Goal: Transaction & Acquisition: Purchase product/service

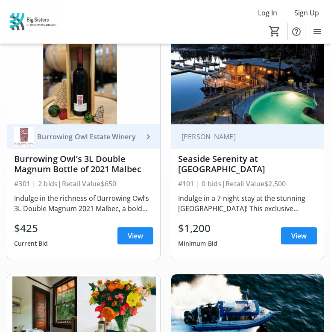
scroll to position [112, 0]
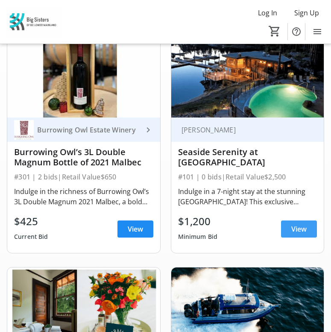
click at [295, 226] on span "View" at bounding box center [298, 229] width 15 height 10
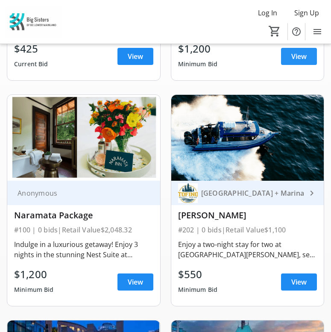
scroll to position [285, 0]
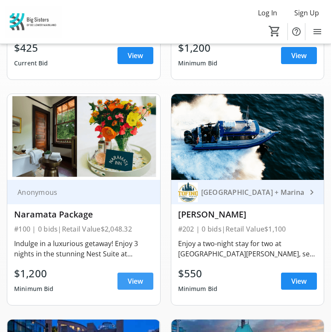
click at [141, 281] on span "View" at bounding box center [135, 281] width 15 height 10
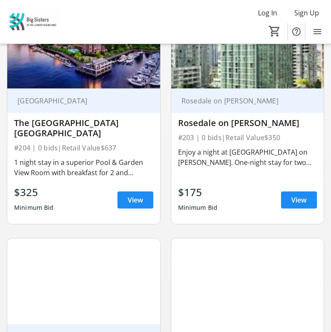
scroll to position [841, 0]
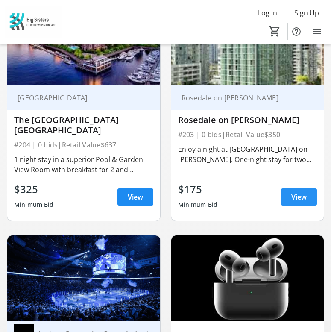
click at [303, 192] on span "View" at bounding box center [298, 197] width 15 height 10
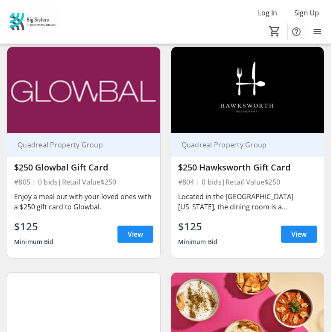
scroll to position [1493, 0]
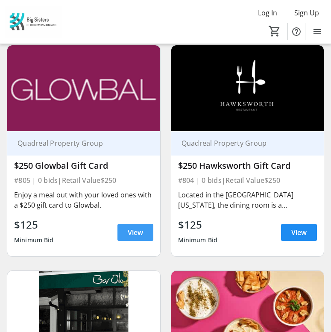
click at [147, 224] on span at bounding box center [135, 232] width 36 height 21
click at [300, 227] on span "View" at bounding box center [298, 232] width 15 height 10
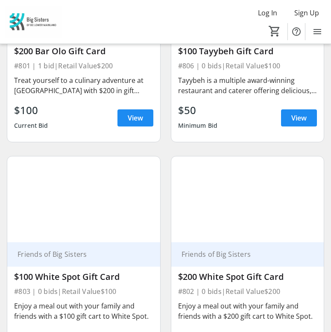
scroll to position [1915, 0]
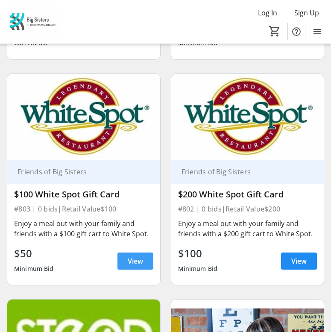
click at [145, 251] on span at bounding box center [135, 261] width 36 height 21
click at [293, 256] on span "View" at bounding box center [298, 261] width 15 height 10
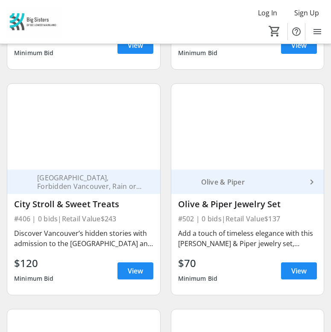
scroll to position [3311, 0]
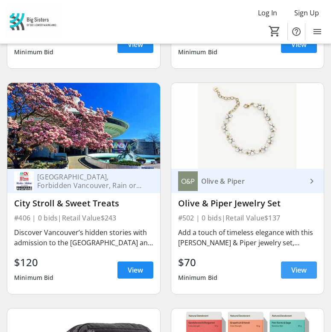
click at [299, 265] on span "View" at bounding box center [298, 270] width 15 height 10
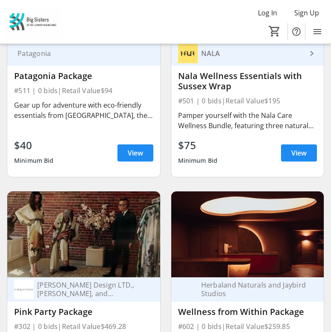
scroll to position [3665, 0]
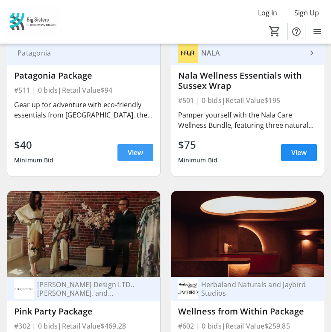
click at [137, 147] on span "View" at bounding box center [135, 152] width 15 height 10
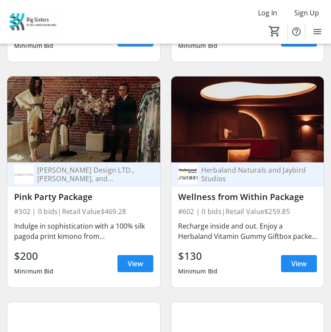
scroll to position [3778, 0]
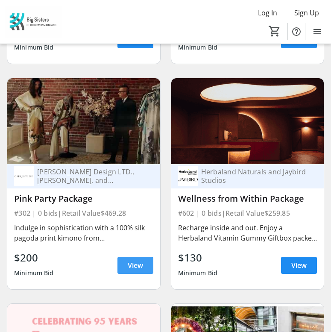
click at [140, 255] on span at bounding box center [135, 265] width 36 height 21
click at [296, 260] on span "View" at bounding box center [298, 265] width 15 height 10
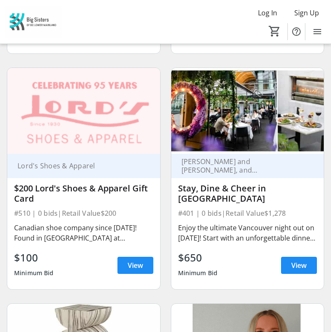
scroll to position [4013, 0]
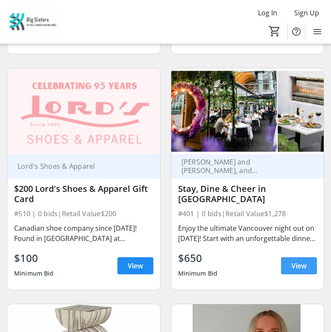
click at [301, 261] on span "View" at bounding box center [298, 266] width 15 height 10
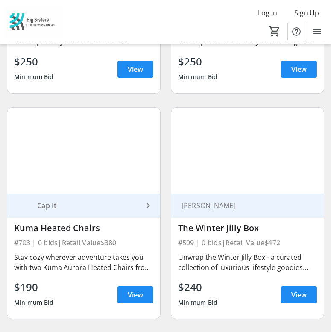
scroll to position [4665, 0]
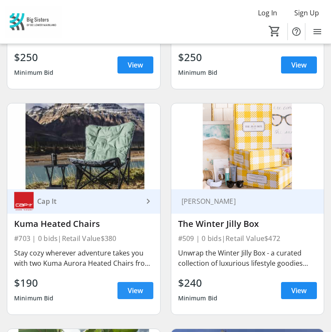
click at [133, 285] on span "View" at bounding box center [135, 290] width 15 height 10
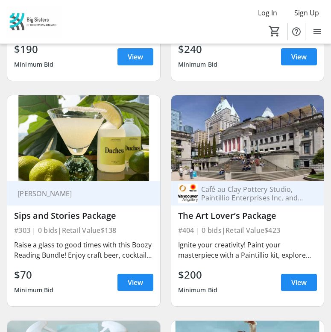
scroll to position [4901, 0]
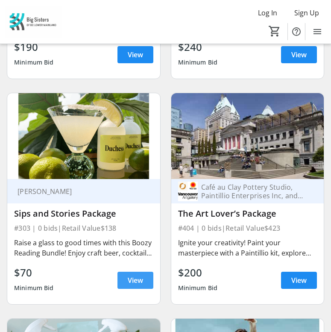
click at [133, 275] on span "View" at bounding box center [135, 280] width 15 height 10
click at [304, 275] on span "View" at bounding box center [298, 280] width 15 height 10
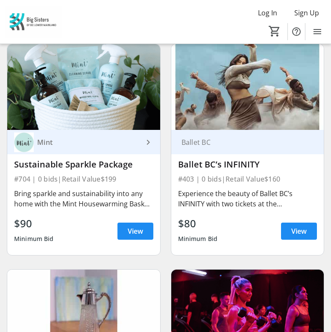
scroll to position [5177, 0]
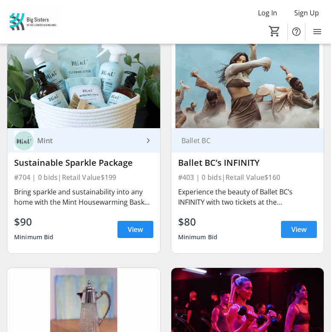
click at [290, 219] on span at bounding box center [299, 229] width 36 height 21
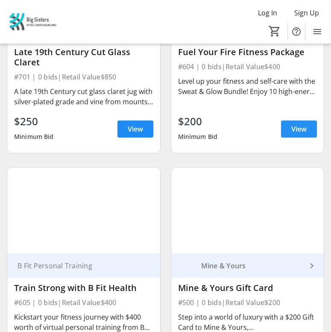
scroll to position [5565, 0]
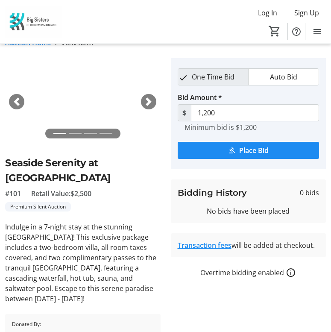
scroll to position [9, 0]
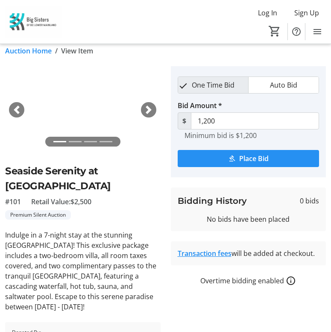
click at [245, 160] on span "Place Bid" at bounding box center [253, 158] width 29 height 10
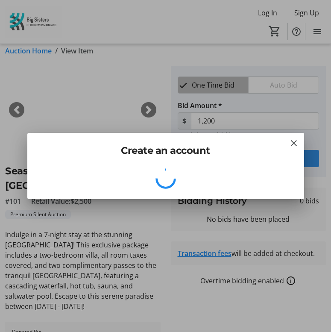
scroll to position [0, 0]
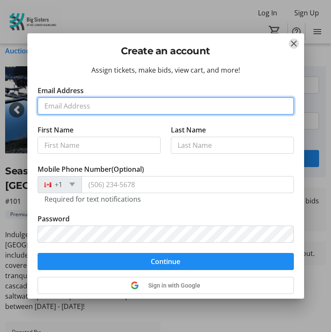
click at [101, 107] on input "Email Address" at bounding box center [166, 105] width 256 height 17
type input "jane_shin@hotmail.com"
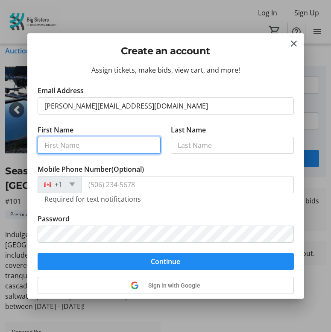
click at [103, 143] on input "First Name" at bounding box center [99, 145] width 123 height 17
type input "Jane"
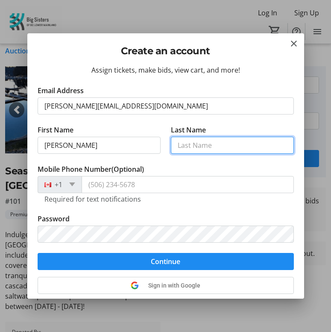
type input "Shin"
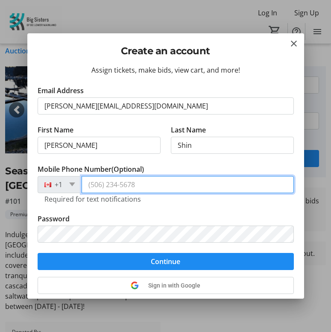
click at [120, 186] on input "Mobile Phone Number (Optional)" at bounding box center [188, 184] width 212 height 17
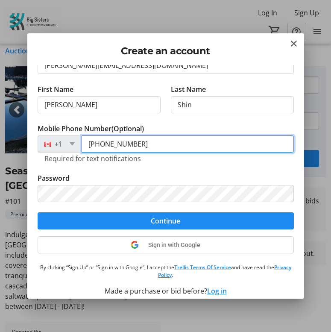
scroll to position [48, 0]
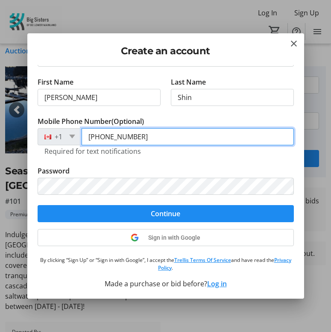
type input "(604) 314-3139"
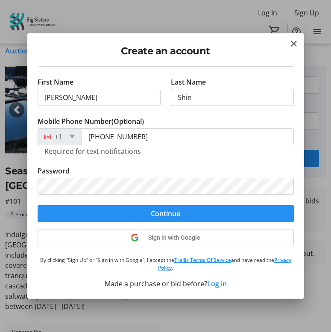
click at [143, 213] on span "submit" at bounding box center [166, 213] width 256 height 21
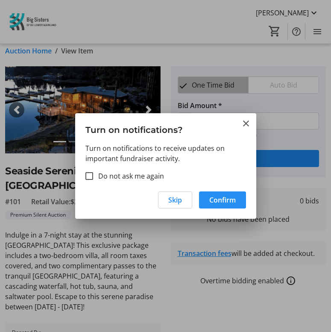
scroll to position [0, 0]
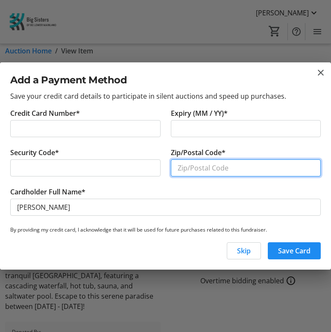
click at [220, 164] on input "Zip/Postal Code*" at bounding box center [246, 167] width 150 height 17
type input "V3B7M9"
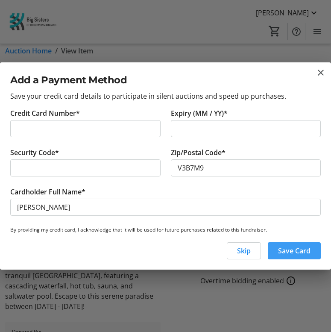
click at [290, 251] on span "Save Card" at bounding box center [294, 251] width 32 height 10
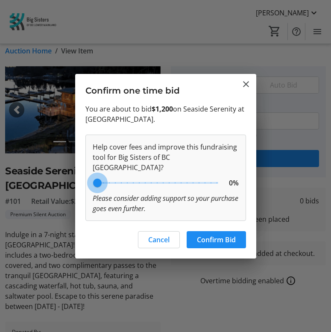
type input "0"
drag, startPoint x: 144, startPoint y: 183, endPoint x: 68, endPoint y: 185, distance: 76.5
click at [68, 185] on div "Turn on notifications? Turn on notifications to receive updates on important fu…" at bounding box center [165, 166] width 331 height 332
click at [216, 237] on span "Confirm Bid" at bounding box center [216, 240] width 39 height 10
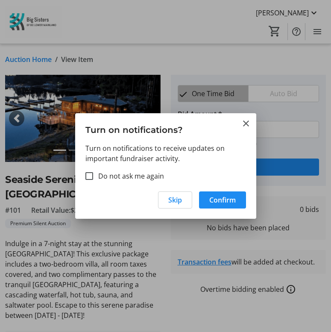
scroll to position [9, 0]
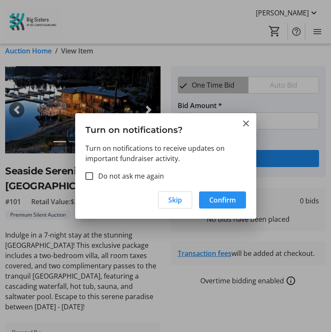
type input "1,300"
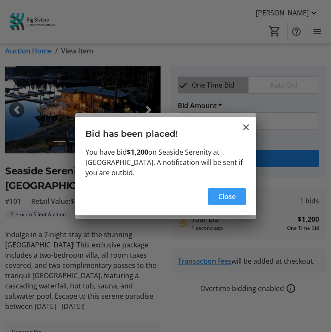
click at [222, 197] on span "Close" at bounding box center [227, 196] width 18 height 10
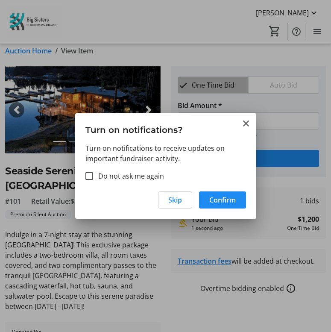
scroll to position [9, 0]
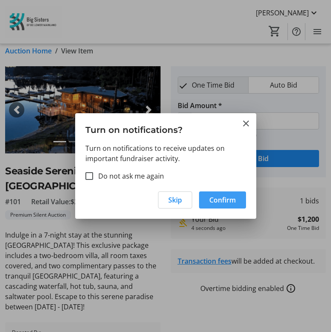
click at [222, 201] on span "Confirm" at bounding box center [222, 200] width 26 height 10
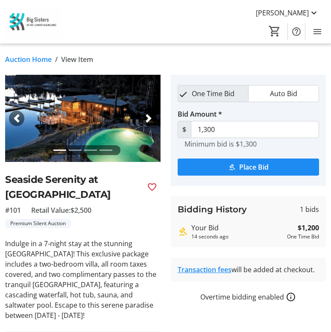
scroll to position [0, 0]
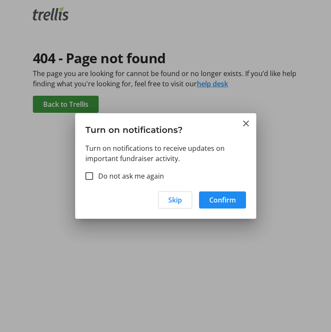
click at [150, 178] on label "Do not ask me again" at bounding box center [128, 176] width 71 height 10
click at [93, 178] on input "Do not ask me again" at bounding box center [89, 176] width 8 height 8
checkbox input "true"
click at [172, 197] on span "Skip" at bounding box center [175, 200] width 14 height 10
click at [110, 89] on div at bounding box center [165, 166] width 331 height 332
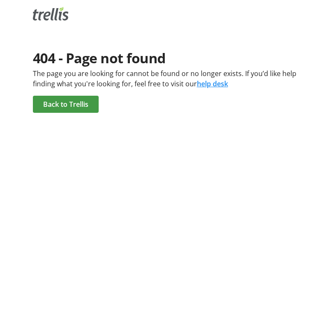
click at [76, 101] on span "Back to Trellis" at bounding box center [65, 104] width 45 height 10
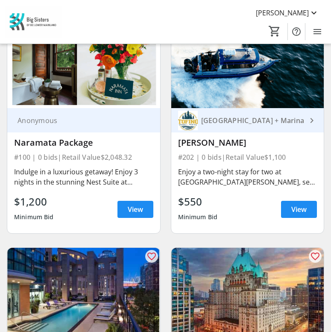
scroll to position [358, 0]
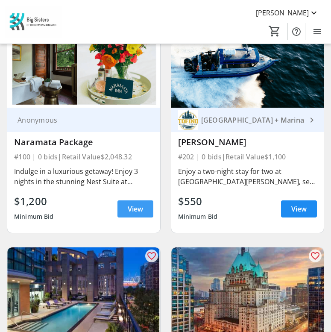
click at [138, 208] on span "View" at bounding box center [135, 209] width 15 height 10
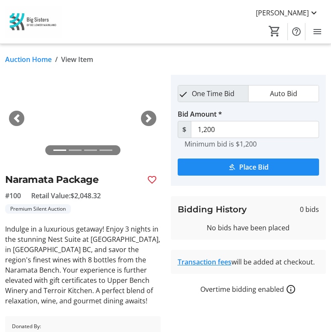
click at [150, 114] on span "button" at bounding box center [148, 118] width 9 height 9
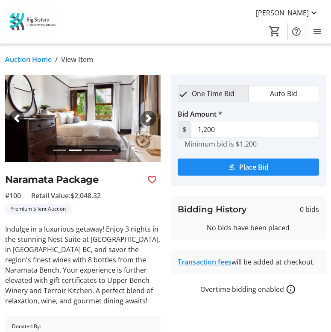
click at [150, 114] on span "button" at bounding box center [148, 118] width 9 height 9
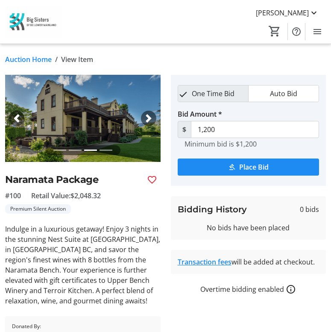
click at [150, 114] on span "button" at bounding box center [148, 118] width 9 height 9
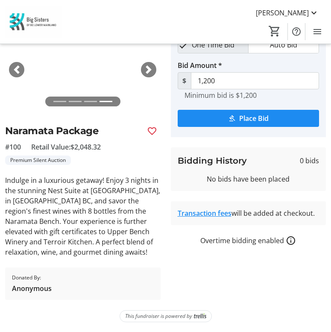
scroll to position [48, 0]
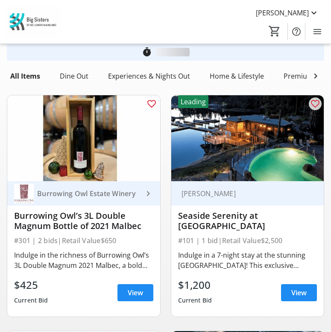
scroll to position [358, 0]
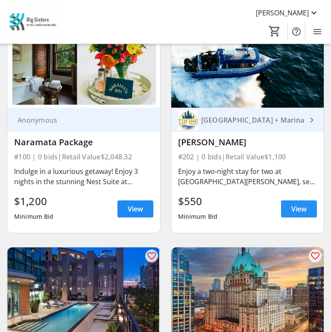
click at [299, 210] on span "View" at bounding box center [298, 209] width 15 height 10
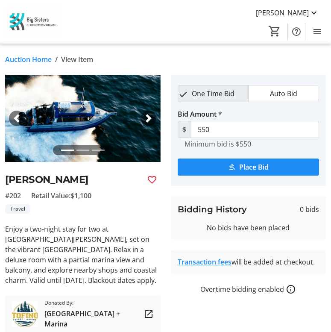
click at [164, 140] on tr-auction-item-ui "fullscreen fullscreen fullscreen Previous Next Tofino Getaway #202 Retail Value…" at bounding box center [83, 204] width 166 height 258
click at [149, 109] on img at bounding box center [82, 118] width 155 height 87
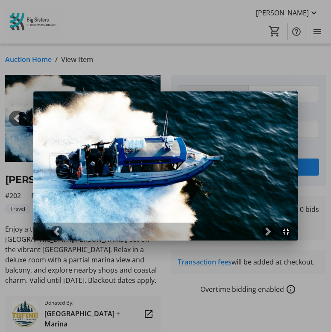
click at [149, 117] on img at bounding box center [165, 165] width 265 height 149
click at [271, 231] on span at bounding box center [268, 231] width 9 height 9
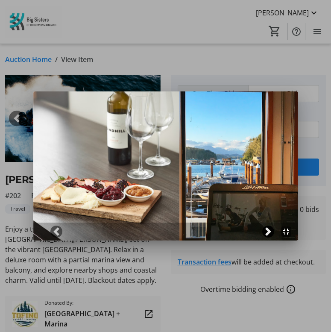
click at [271, 231] on span at bounding box center [268, 231] width 9 height 9
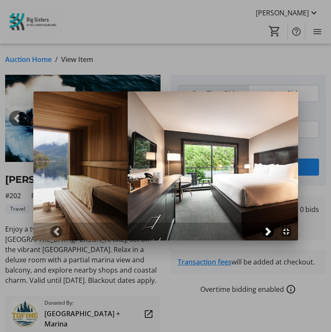
click at [271, 231] on span at bounding box center [268, 231] width 9 height 9
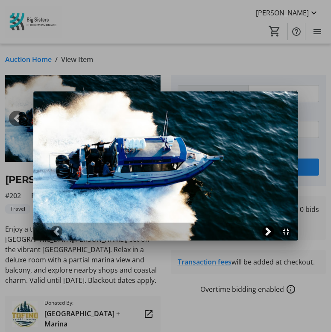
click at [271, 231] on span at bounding box center [268, 231] width 9 height 9
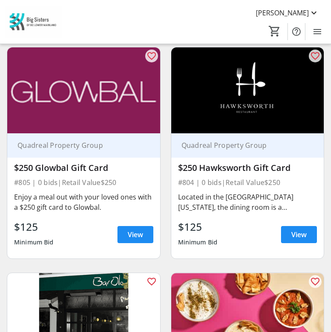
scroll to position [1492, 0]
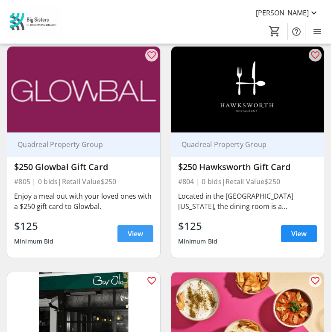
click at [137, 229] on span "View" at bounding box center [135, 234] width 15 height 10
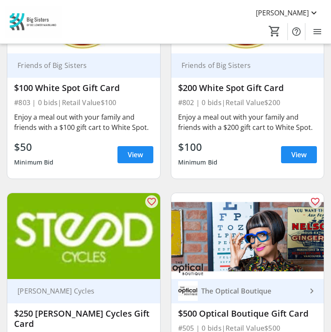
scroll to position [2030, 0]
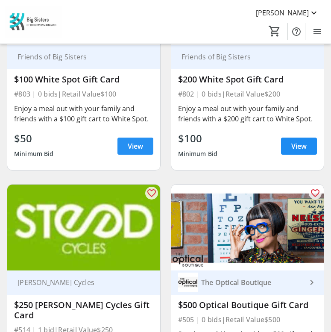
click at [141, 141] on span "View" at bounding box center [135, 146] width 15 height 10
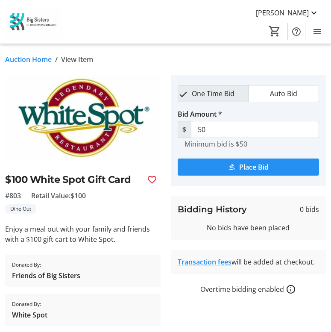
click at [228, 168] on mat-icon "submit" at bounding box center [232, 167] width 8 height 8
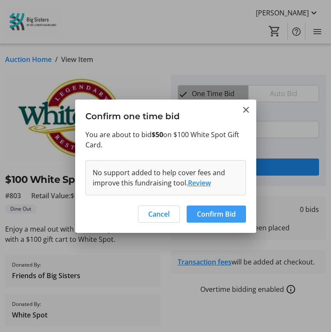
click at [201, 219] on span "Confirm Bid" at bounding box center [216, 214] width 39 height 10
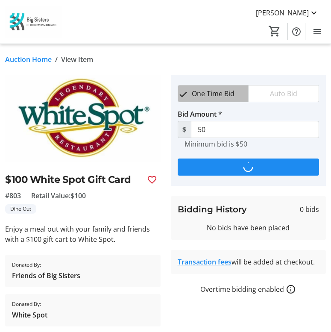
type input "60"
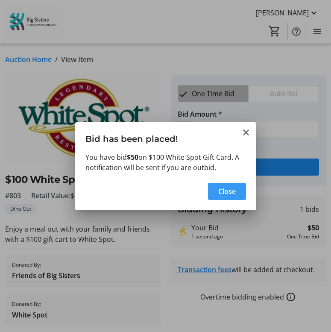
click at [229, 192] on span "Close" at bounding box center [227, 191] width 18 height 10
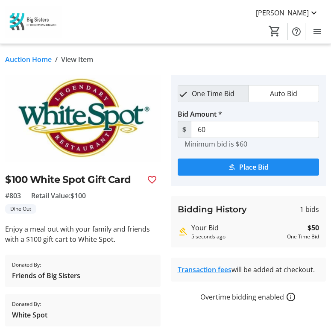
scroll to position [2030, 0]
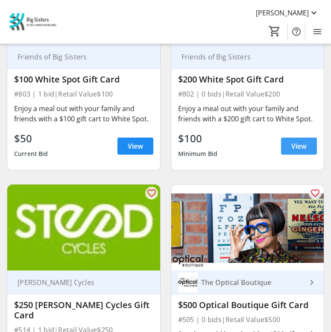
click at [294, 142] on span at bounding box center [299, 146] width 36 height 21
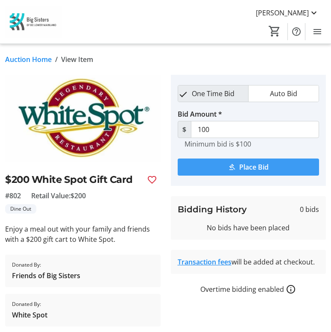
click at [240, 167] on span "Place Bid" at bounding box center [253, 167] width 29 height 10
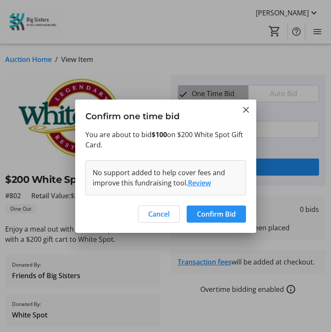
click at [216, 216] on span "Confirm Bid" at bounding box center [216, 214] width 39 height 10
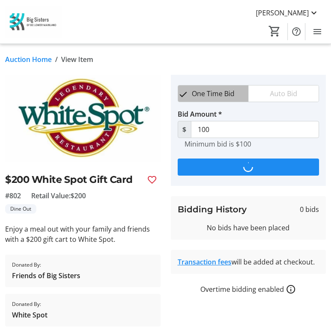
type input "120"
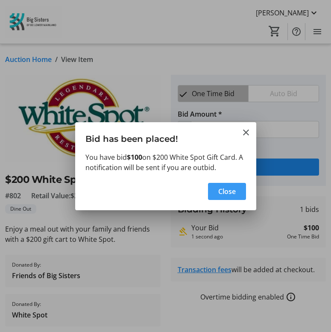
click at [219, 193] on span "Close" at bounding box center [227, 191] width 18 height 10
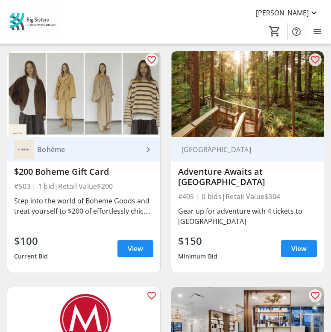
scroll to position [2718, 0]
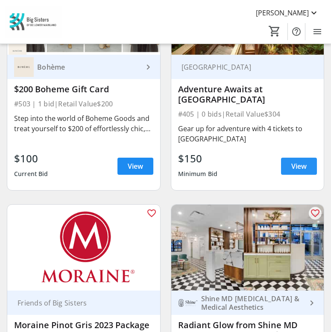
click at [303, 161] on span "View" at bounding box center [298, 166] width 15 height 10
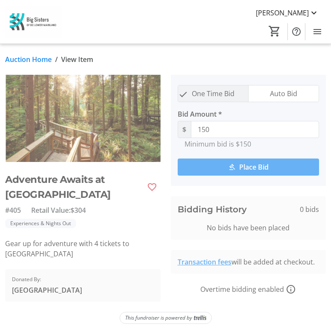
scroll to position [16, 0]
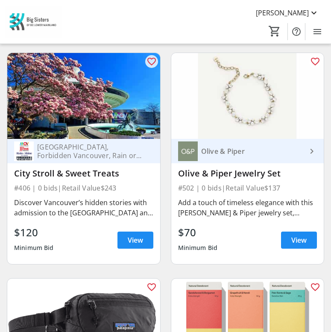
scroll to position [3342, 0]
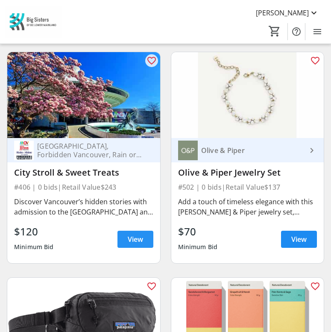
click at [137, 234] on span "View" at bounding box center [135, 239] width 15 height 10
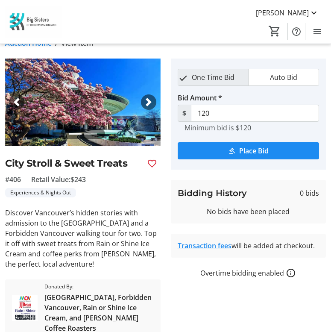
scroll to position [17, 0]
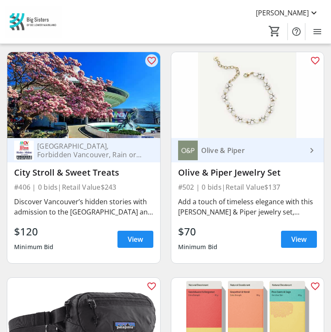
scroll to position [3342, 0]
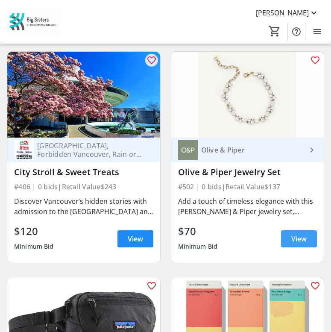
click at [292, 234] on span "View" at bounding box center [298, 239] width 15 height 10
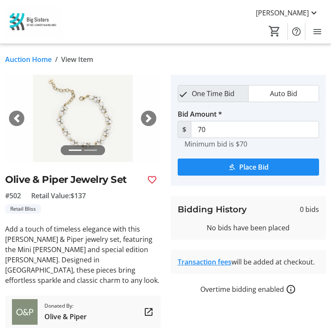
click at [148, 122] on span "button" at bounding box center [148, 118] width 9 height 9
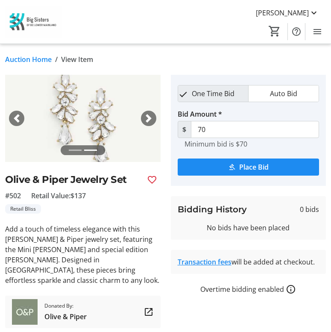
click at [20, 114] on span "button" at bounding box center [16, 118] width 9 height 9
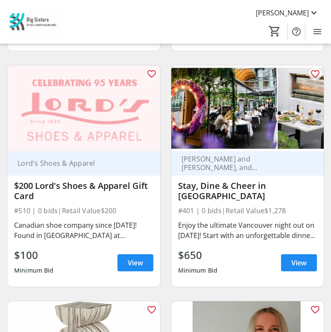
scroll to position [4015, 0]
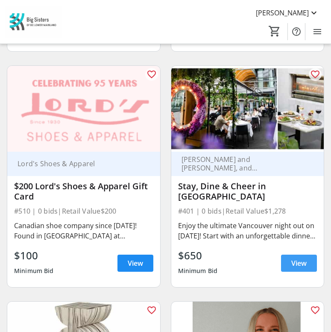
click at [300, 258] on span "View" at bounding box center [298, 263] width 15 height 10
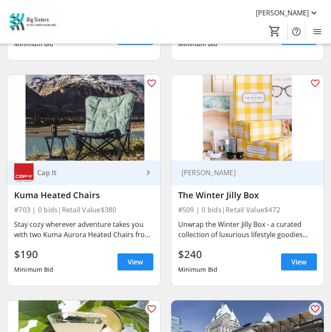
scroll to position [4695, 0]
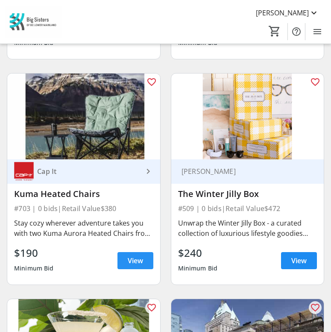
click at [141, 255] on span "View" at bounding box center [135, 260] width 15 height 10
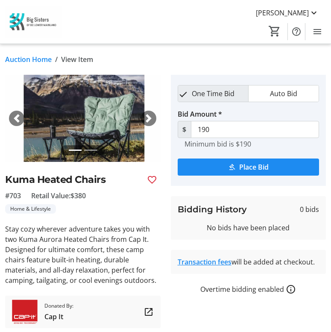
click at [152, 116] on span "button" at bounding box center [148, 118] width 9 height 9
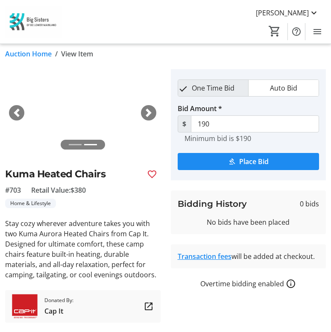
scroll to position [6, 0]
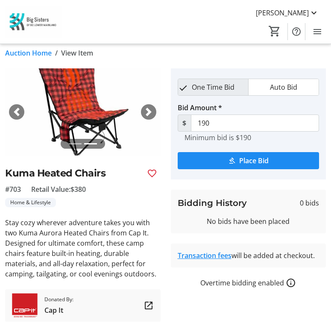
click at [20, 115] on span "button" at bounding box center [16, 112] width 9 height 9
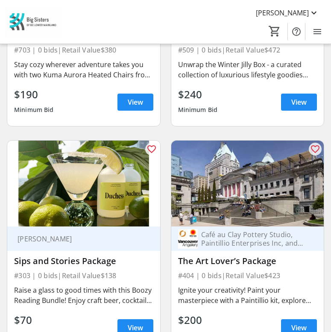
scroll to position [4859, 0]
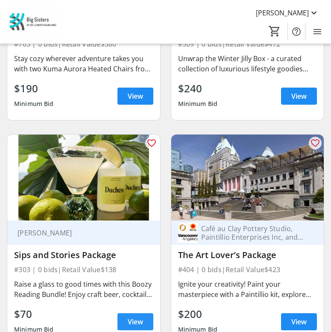
click at [136, 317] on span "View" at bounding box center [135, 322] width 15 height 10
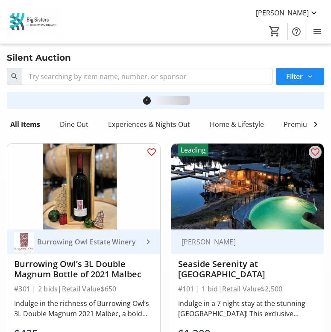
scroll to position [4859, 0]
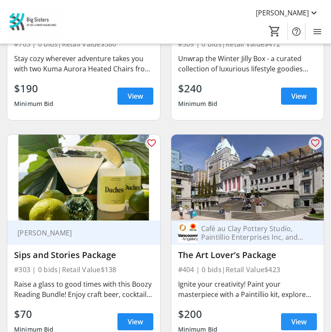
click at [290, 311] on span at bounding box center [299, 321] width 36 height 21
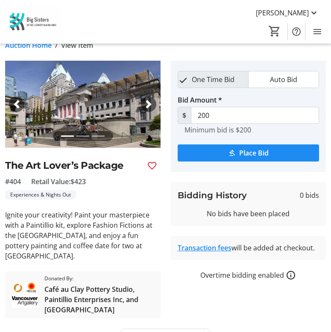
scroll to position [15, 0]
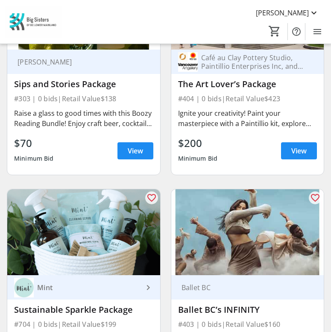
scroll to position [5143, 0]
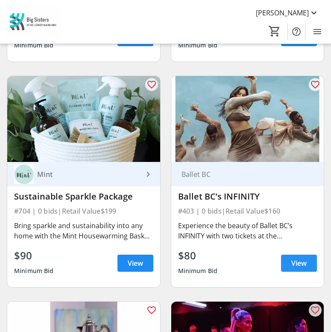
click at [293, 258] on span "View" at bounding box center [298, 263] width 15 height 10
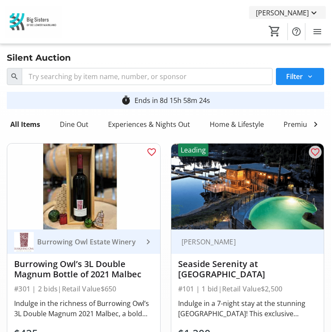
click at [315, 13] on mat-icon at bounding box center [314, 13] width 10 height 10
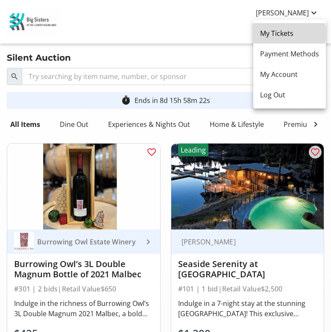
click at [290, 33] on span "My Tickets" at bounding box center [289, 33] width 59 height 10
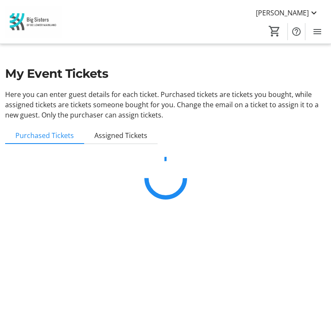
scroll to position [1, 0]
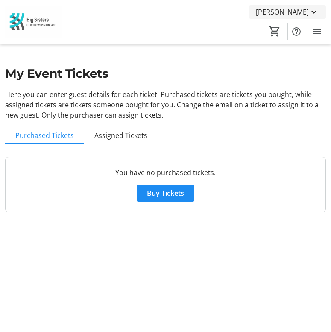
click at [314, 13] on mat-icon at bounding box center [314, 12] width 10 height 10
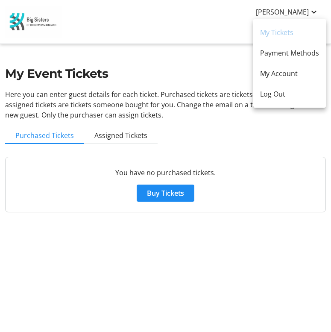
click at [201, 88] on div at bounding box center [165, 166] width 331 height 332
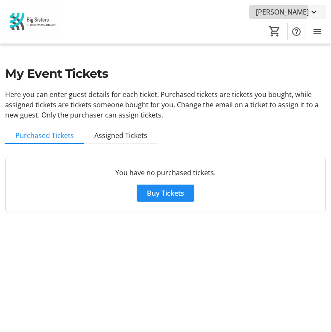
click at [302, 10] on span "[PERSON_NAME]" at bounding box center [282, 12] width 53 height 10
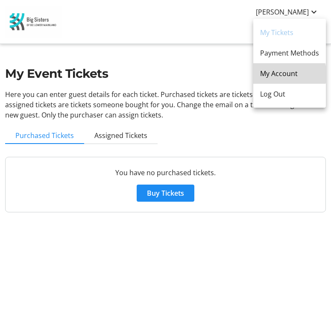
click at [288, 74] on span "My Account" at bounding box center [289, 73] width 59 height 10
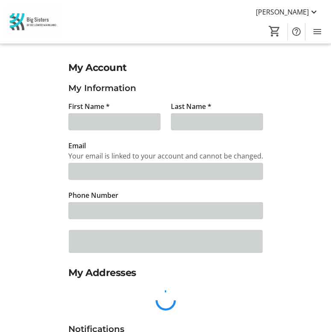
type input "Jane"
type input "Shin"
type input "jane_shin@hotmail.com"
type input "(604) 314-3139"
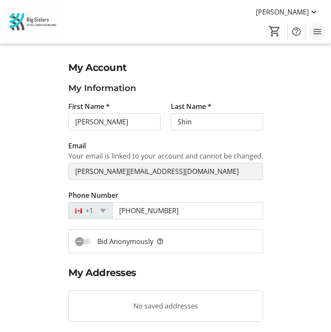
click at [322, 34] on mat-icon "Menu" at bounding box center [317, 31] width 10 height 10
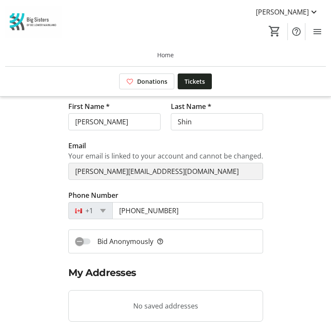
click at [301, 113] on div "My Account My Information First Name * Jane Last Name * Shin Email Your email i…" at bounding box center [166, 298] width 308 height 477
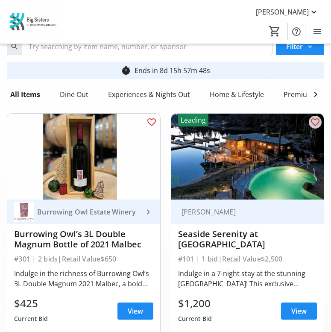
scroll to position [41, 0]
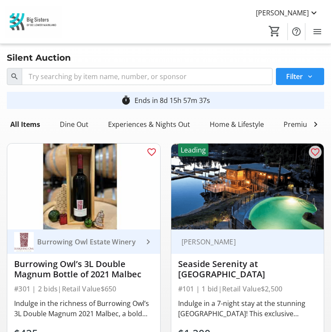
click at [303, 79] on span at bounding box center [300, 76] width 48 height 21
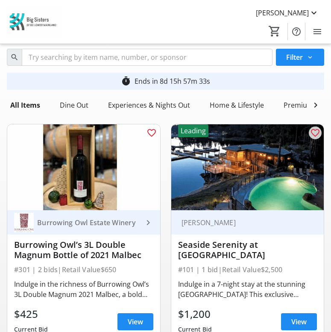
scroll to position [15, 0]
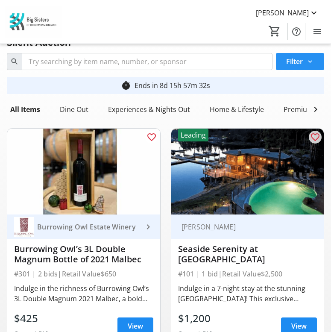
click at [300, 52] on span at bounding box center [300, 61] width 48 height 21
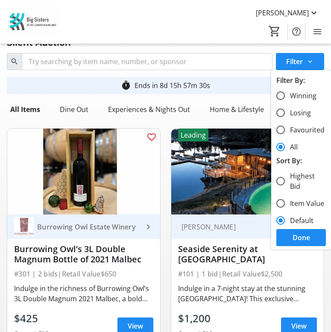
click at [311, 95] on label "Winning" at bounding box center [301, 96] width 32 height 10
click at [285, 95] on input "Winning" at bounding box center [280, 95] width 9 height 9
radio input "true"
click at [308, 238] on span "Done" at bounding box center [302, 237] width 18 height 10
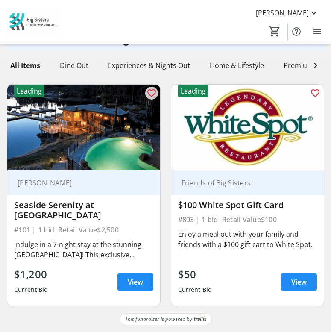
scroll to position [0, 0]
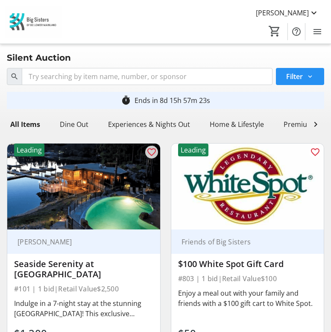
click at [297, 74] on span "Filter" at bounding box center [294, 76] width 17 height 10
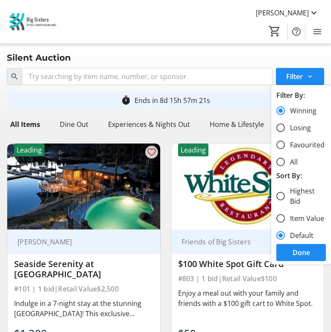
click at [303, 129] on label "Losing" at bounding box center [298, 128] width 26 height 10
click at [285, 129] on input "Losing" at bounding box center [280, 127] width 9 height 9
radio input "true"
click at [306, 256] on span "Done" at bounding box center [302, 252] width 18 height 10
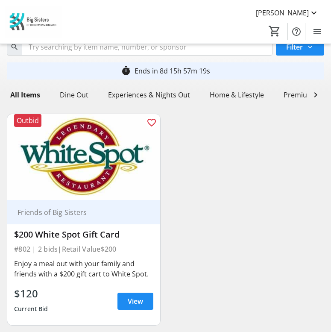
scroll to position [49, 0]
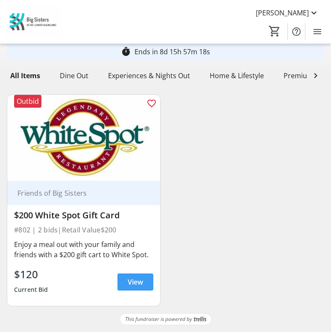
click at [137, 282] on span "View" at bounding box center [135, 282] width 15 height 10
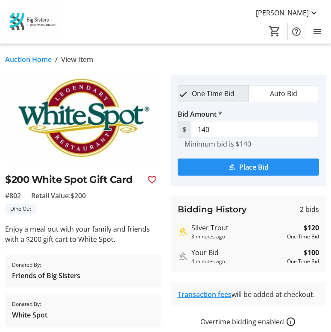
click at [236, 168] on span "submit" at bounding box center [249, 167] width 142 height 21
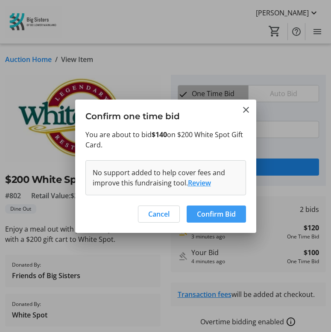
click at [216, 214] on span "Confirm Bid" at bounding box center [216, 214] width 39 height 10
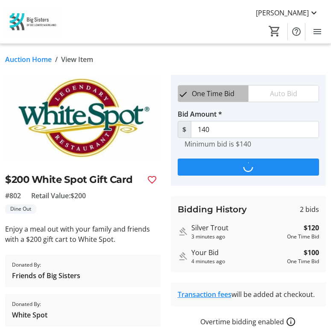
type input "160"
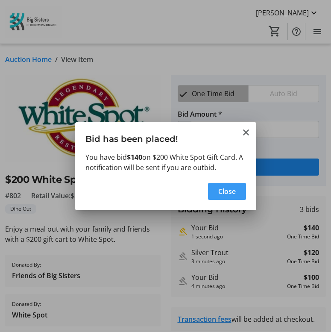
click at [227, 190] on span "Close" at bounding box center [227, 191] width 18 height 10
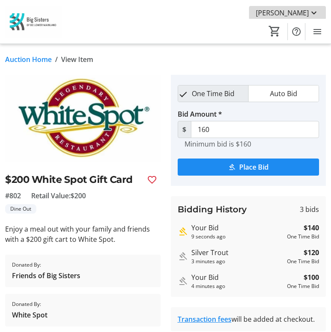
click at [314, 13] on mat-icon at bounding box center [314, 13] width 10 height 10
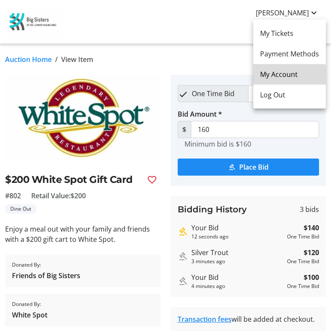
click at [289, 78] on span "My Account" at bounding box center [289, 74] width 59 height 10
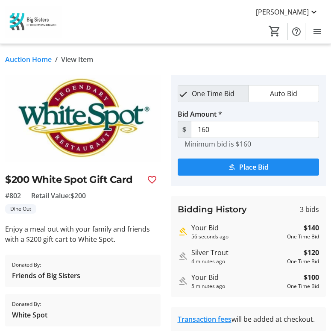
click at [20, 23] on img at bounding box center [33, 22] width 57 height 32
click at [30, 65] on div "Auction Home / View Item fullscreen $200 White Spot Gift Card #802 Retail Value…" at bounding box center [165, 214] width 331 height 340
click at [30, 60] on link "Auction Home" at bounding box center [28, 59] width 47 height 10
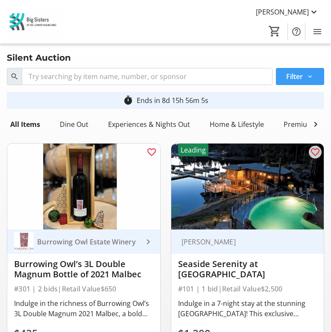
click at [291, 79] on span "Filter" at bounding box center [294, 76] width 17 height 10
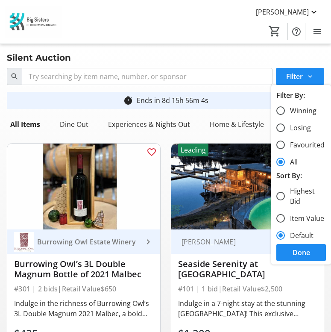
click at [298, 111] on label "Winning" at bounding box center [301, 111] width 32 height 10
click at [285, 111] on input "Winning" at bounding box center [280, 110] width 9 height 9
radio input "true"
click at [297, 252] on span "Done" at bounding box center [302, 252] width 18 height 10
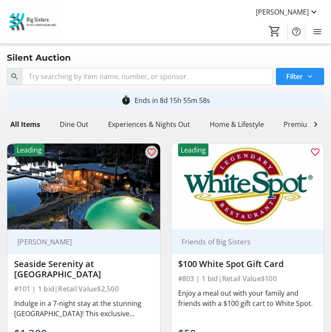
click at [299, 82] on span at bounding box center [300, 76] width 48 height 21
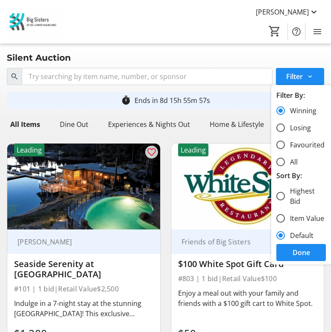
click at [305, 132] on label "Losing" at bounding box center [298, 128] width 26 height 10
click at [285, 132] on input "Losing" at bounding box center [280, 127] width 9 height 9
radio input "true"
click at [304, 252] on span "Done" at bounding box center [302, 252] width 18 height 10
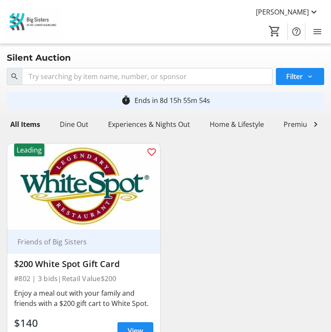
scroll to position [49, 0]
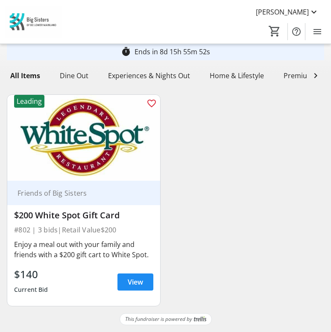
click at [222, 204] on div "Leading favorite_outline Friends of Big Sisters $200 White Spot Gift Card #802 …" at bounding box center [166, 201] width 328 height 226
click at [316, 34] on mat-icon "Menu" at bounding box center [317, 31] width 10 height 10
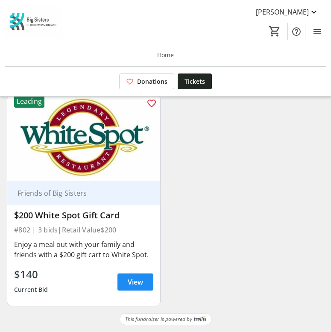
click at [236, 134] on div "Leading favorite_outline Friends of Big Sisters $200 White Spot Gift Card #802 …" at bounding box center [166, 201] width 328 height 226
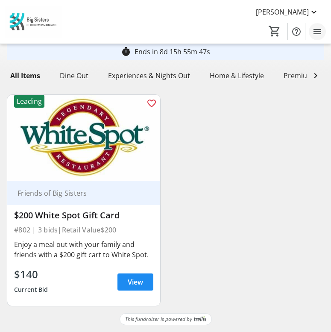
click at [317, 29] on mat-icon "Menu" at bounding box center [317, 31] width 10 height 10
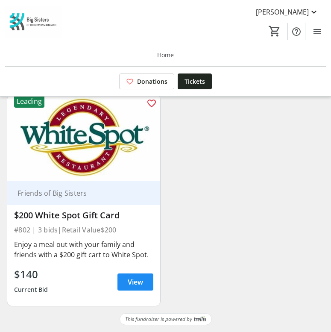
click at [236, 126] on div "Leading favorite_outline Friends of Big Sisters $200 White Spot Gift Card #802 …" at bounding box center [166, 201] width 328 height 226
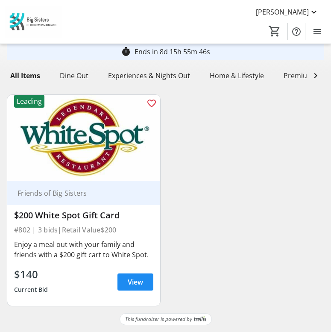
click at [248, 137] on div "Leading favorite_outline Friends of Big Sisters $200 White Spot Gift Card #802 …" at bounding box center [166, 201] width 328 height 226
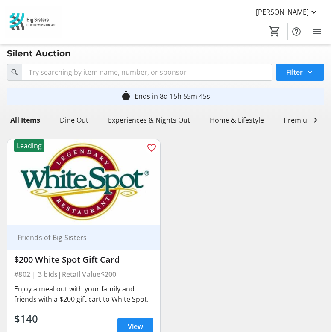
scroll to position [0, 0]
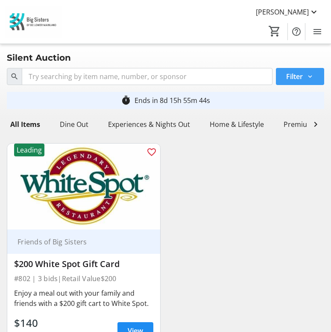
click at [292, 77] on span "Filter" at bounding box center [294, 76] width 17 height 10
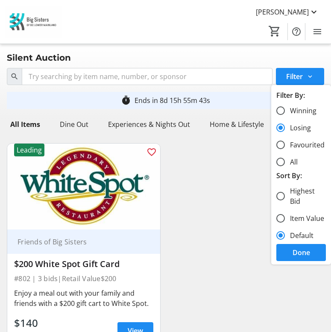
click at [297, 111] on label "Winning" at bounding box center [301, 111] width 32 height 10
click at [285, 111] on input "Winning" at bounding box center [280, 110] width 9 height 9
radio input "true"
click at [299, 256] on span "Done" at bounding box center [302, 252] width 18 height 10
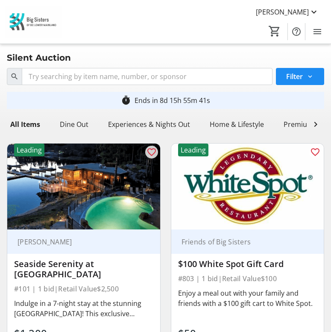
scroll to position [59, 0]
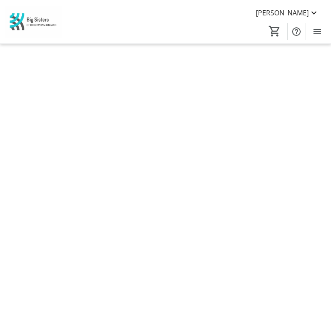
type input "[PERSON_NAME]"
type input "Shin"
type input "[PERSON_NAME][EMAIL_ADDRESS][DOMAIN_NAME]"
type input "[PHONE_NUMBER]"
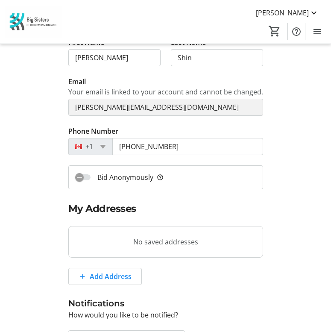
scroll to position [70, 0]
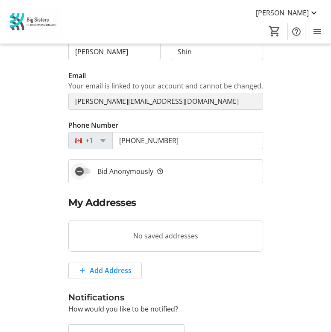
click at [88, 171] on span "button" at bounding box center [82, 171] width 15 height 6
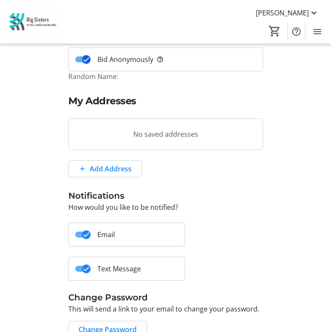
scroll to position [226, 0]
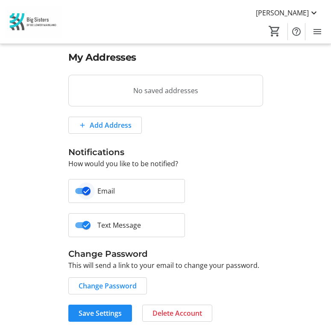
click at [79, 192] on span "button" at bounding box center [86, 190] width 17 height 17
click at [116, 317] on span "Save Settings" at bounding box center [100, 313] width 43 height 10
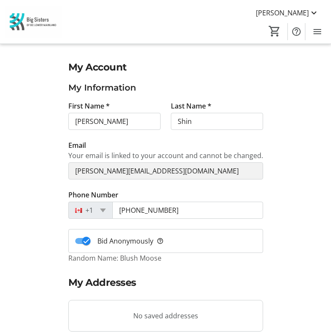
scroll to position [0, 0]
click at [34, 21] on img at bounding box center [33, 22] width 57 height 32
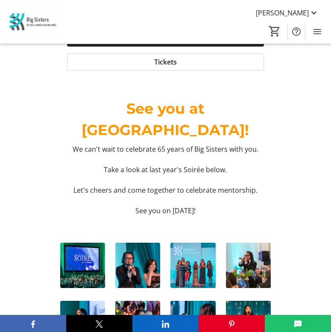
scroll to position [4227, 0]
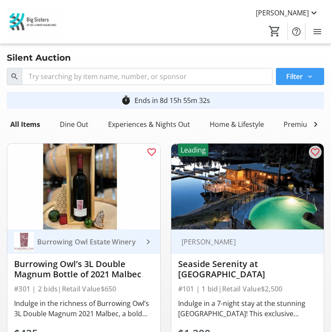
click at [297, 74] on span "Filter" at bounding box center [294, 76] width 17 height 10
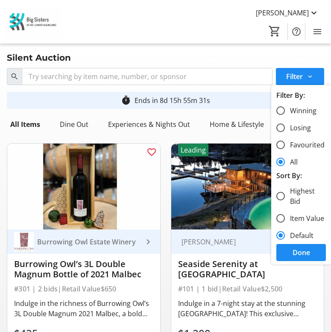
click at [294, 108] on label "Winning" at bounding box center [301, 111] width 32 height 10
click at [285, 108] on input "Winning" at bounding box center [280, 110] width 9 height 9
radio input "true"
click at [303, 253] on span "Done" at bounding box center [302, 252] width 18 height 10
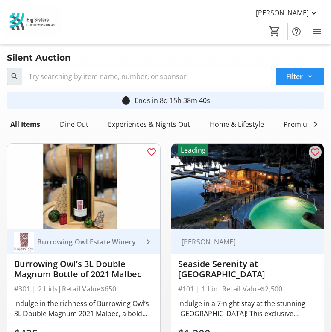
click at [298, 72] on span "Filter" at bounding box center [294, 76] width 17 height 10
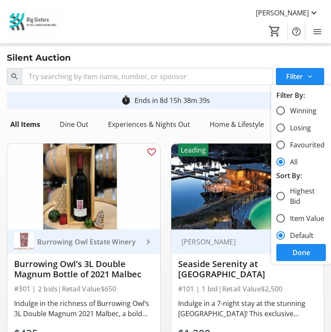
click at [301, 112] on label "Winning" at bounding box center [301, 111] width 32 height 10
click at [285, 112] on input "Winning" at bounding box center [280, 110] width 9 height 9
radio input "true"
click at [305, 252] on span "Done" at bounding box center [302, 252] width 18 height 10
